Goal: Find specific page/section: Find specific page/section

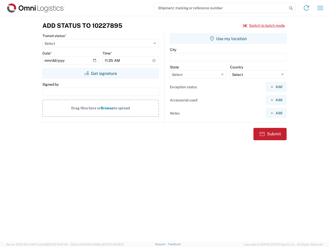
click at [221, 8] on input "search" at bounding box center [220, 8] width 133 height 10
click at [291, 8] on icon at bounding box center [290, 8] width 7 height 7
click at [306, 8] on icon at bounding box center [306, 8] width 8 height 8
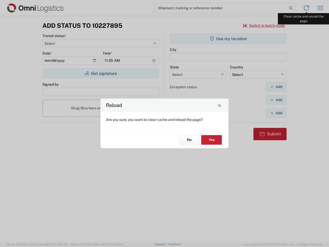
click at [320, 8] on div "Reload Are you sure, you want to clear cache and reload the page? No Yes" at bounding box center [164, 123] width 329 height 247
click at [264, 25] on div "Reload Are you sure, you want to clear cache and reload the page? No Yes" at bounding box center [164, 123] width 329 height 247
click at [100, 73] on div "Reload Are you sure, you want to clear cache and reload the page? No Yes" at bounding box center [164, 123] width 329 height 247
click at [228, 39] on div "Reload Are you sure, you want to clear cache and reload the page? No Yes" at bounding box center [164, 123] width 329 height 247
click at [276, 87] on div "Reload Are you sure, you want to clear cache and reload the page? No Yes" at bounding box center [164, 123] width 329 height 247
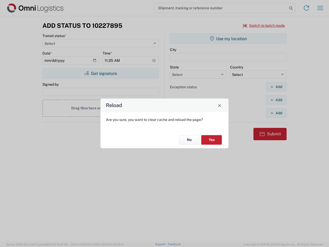
click at [276, 100] on div "Reload Are you sure, you want to clear cache and reload the page? No Yes" at bounding box center [164, 123] width 329 height 247
click at [276, 113] on div "Reload Are you sure, you want to clear cache and reload the page? No Yes" at bounding box center [164, 123] width 329 height 247
